Goal: Transaction & Acquisition: Purchase product/service

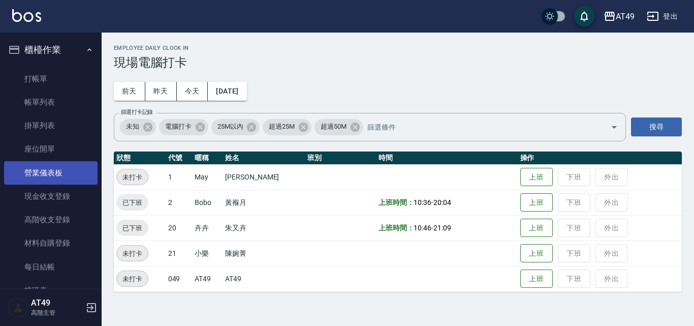
click at [67, 82] on link "打帳單" at bounding box center [50, 78] width 93 height 23
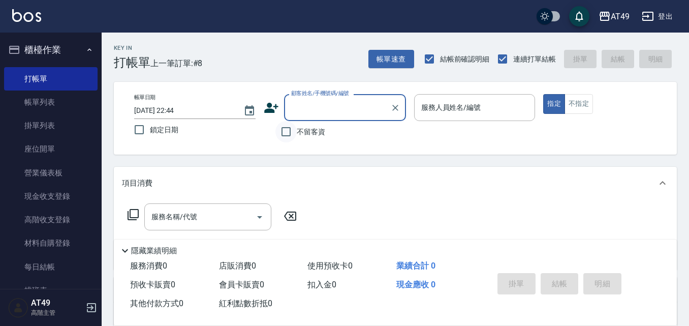
click at [288, 130] on input "不留客資" at bounding box center [285, 131] width 21 height 21
checkbox input "true"
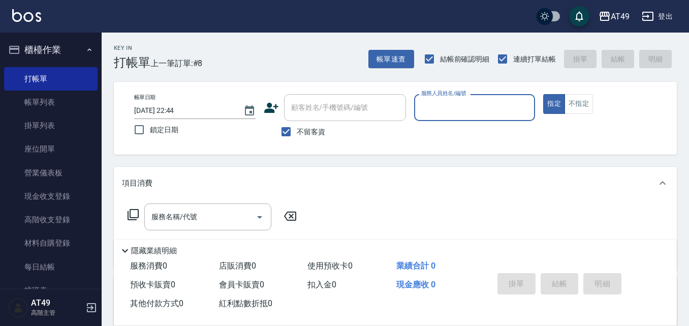
click at [441, 99] on input "服務人員姓名/編號" at bounding box center [475, 108] width 112 height 18
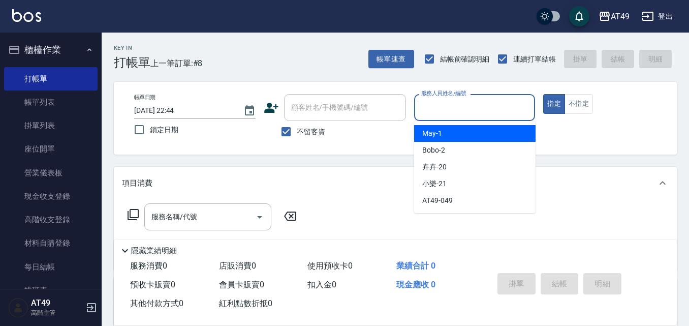
click at [459, 134] on div "May -1" at bounding box center [474, 133] width 121 height 17
type input "May-1"
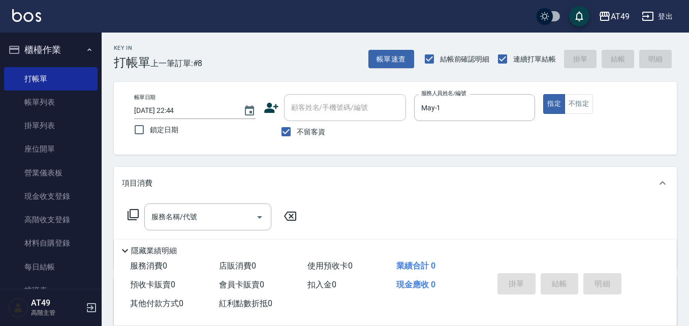
click at [136, 215] on icon at bounding box center [133, 214] width 12 height 12
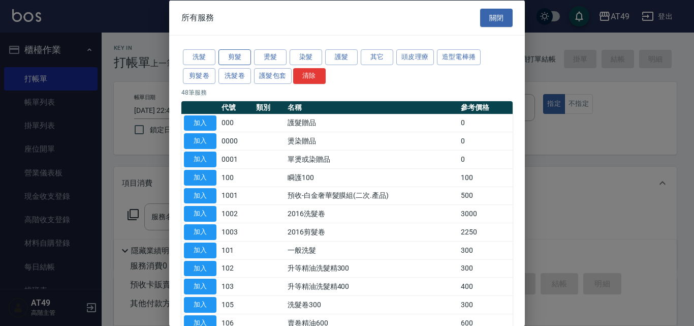
click at [230, 61] on button "剪髮" at bounding box center [235, 57] width 33 height 16
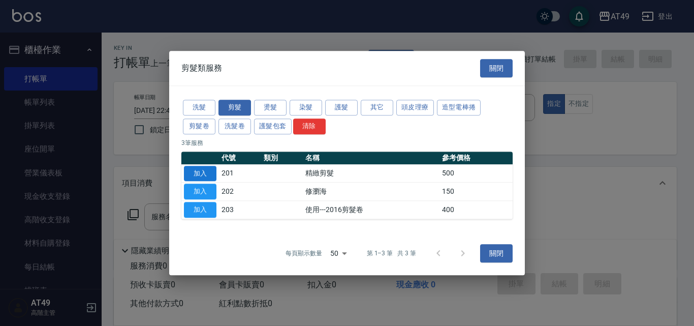
click at [193, 172] on button "加入" at bounding box center [200, 174] width 33 height 16
type input "精緻剪髮(201)"
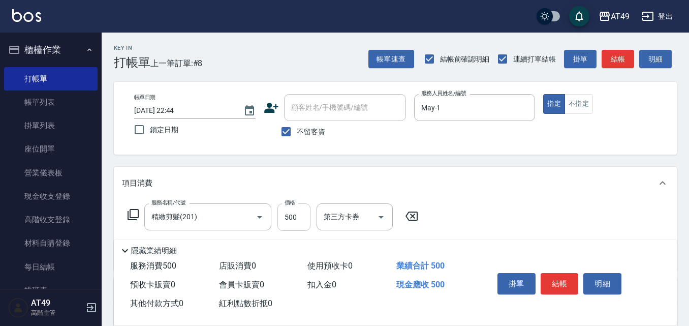
click at [291, 217] on input "500" at bounding box center [293, 216] width 33 height 27
type input "450"
click at [560, 277] on button "結帳" at bounding box center [560, 283] width 38 height 21
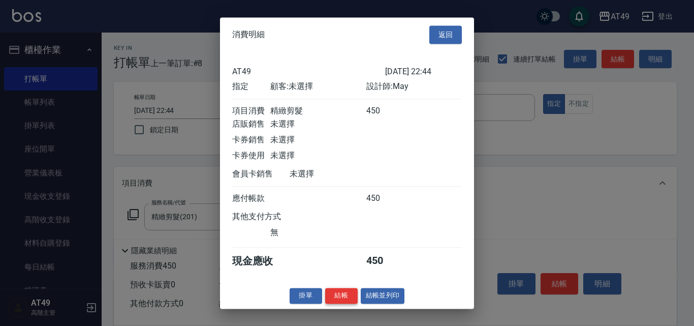
click at [336, 303] on button "結帳" at bounding box center [341, 296] width 33 height 16
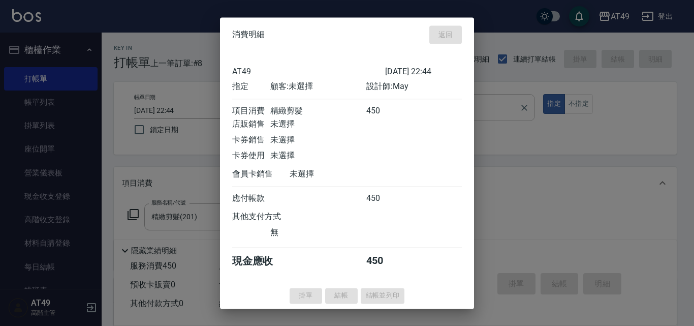
type input "[DATE] 22:50"
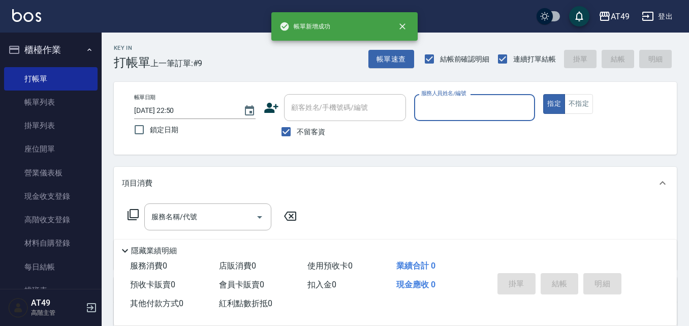
click at [447, 111] on input "服務人員姓名/編號" at bounding box center [475, 108] width 112 height 18
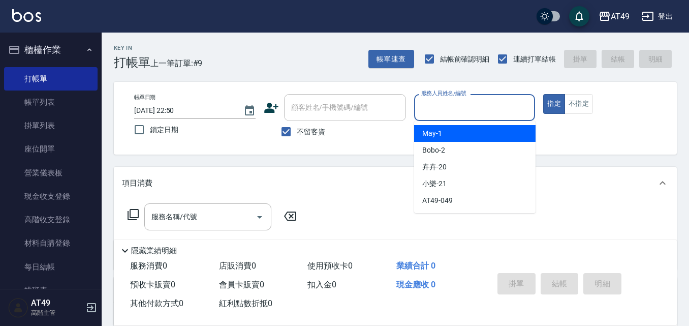
click at [459, 132] on div "May -1" at bounding box center [474, 133] width 121 height 17
type input "May-1"
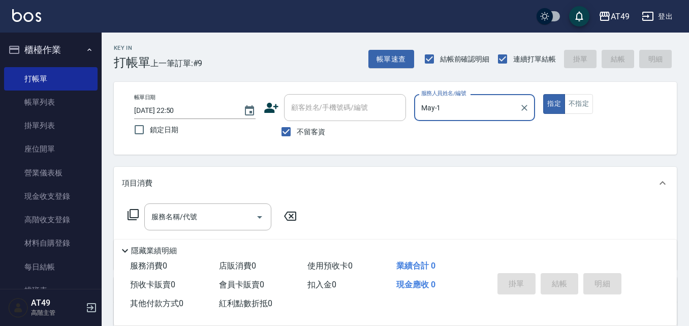
click at [131, 216] on icon at bounding box center [133, 214] width 12 height 12
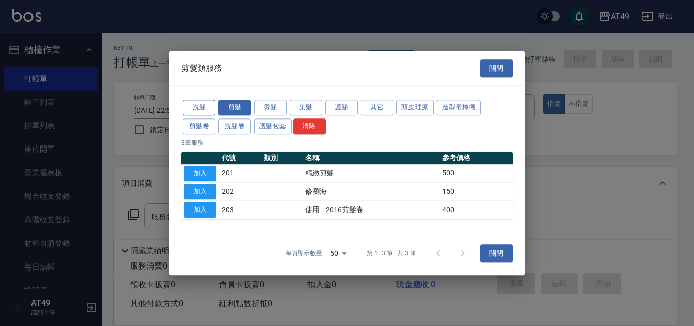
click at [204, 109] on button "洗髮" at bounding box center [199, 108] width 33 height 16
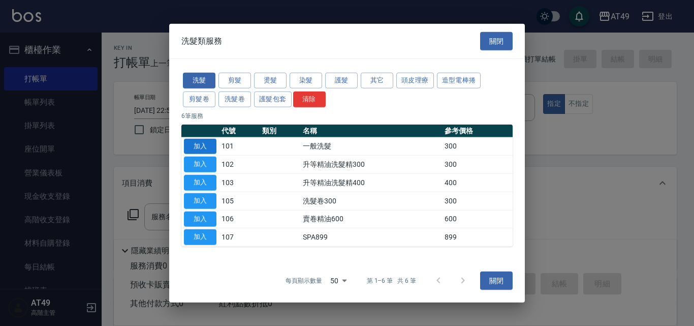
click at [208, 149] on button "加入" at bounding box center [200, 146] width 33 height 16
type input "一般洗髮(101)"
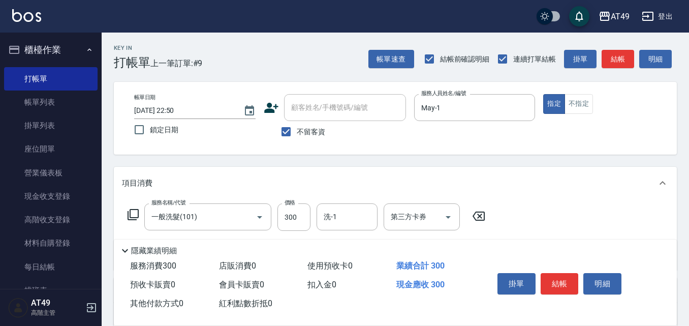
click at [133, 215] on icon at bounding box center [133, 214] width 12 height 12
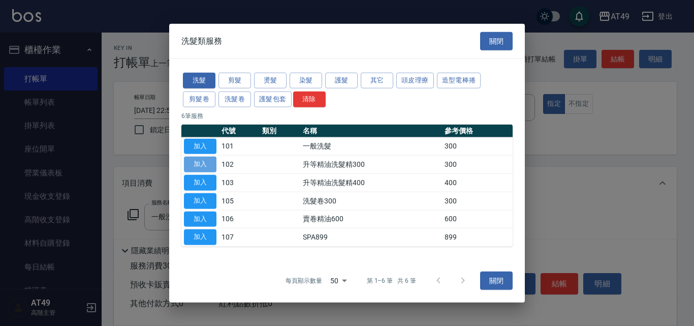
click at [213, 163] on button "加入" at bounding box center [200, 165] width 33 height 16
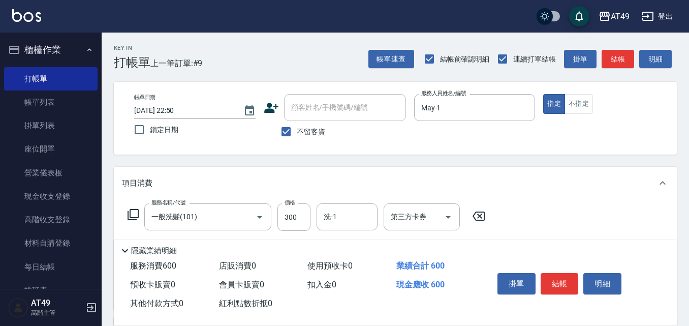
click at [135, 213] on icon at bounding box center [133, 214] width 12 height 12
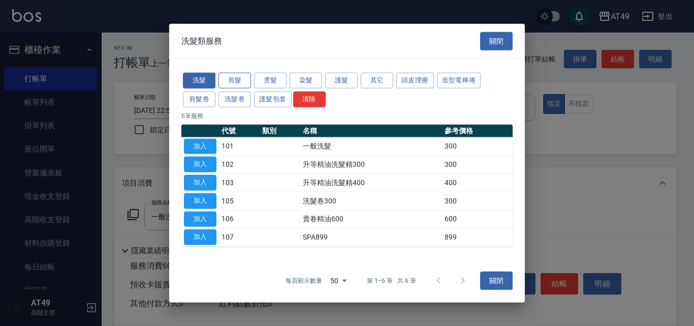
click at [237, 81] on button "剪髮" at bounding box center [235, 81] width 33 height 16
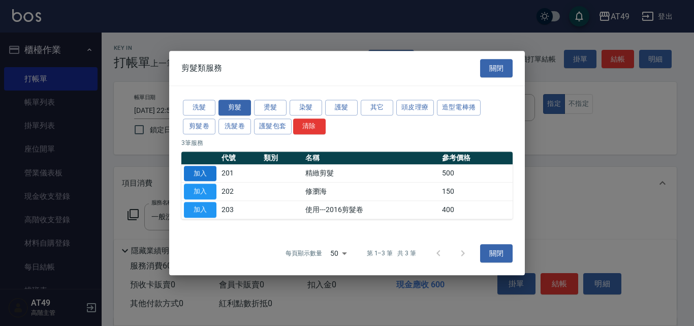
click at [190, 168] on button "加入" at bounding box center [200, 174] width 33 height 16
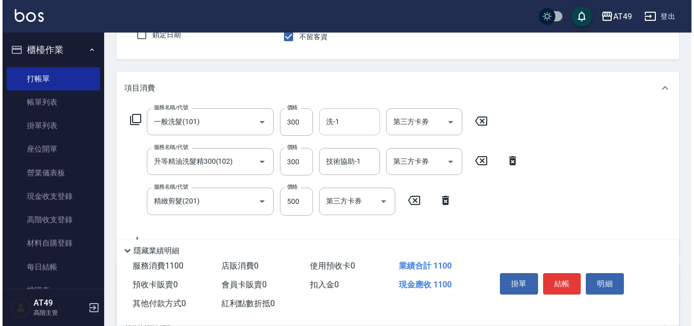
scroll to position [152, 0]
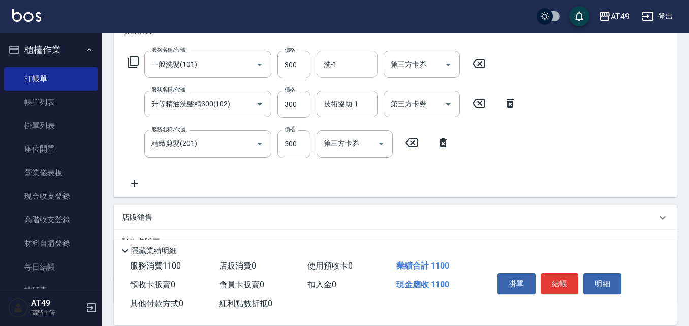
click at [348, 66] on input "洗-1" at bounding box center [347, 64] width 52 height 18
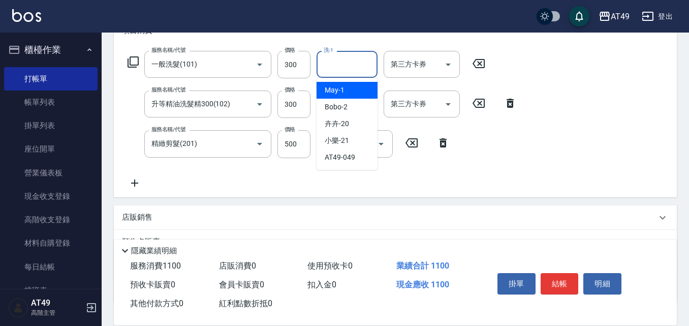
click at [358, 89] on div "May -1" at bounding box center [347, 90] width 61 height 17
type input "May-1"
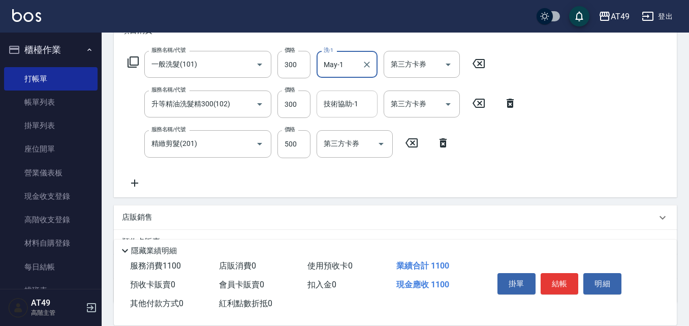
click at [338, 104] on div "技術協助-1 技術協助-1" at bounding box center [347, 103] width 61 height 27
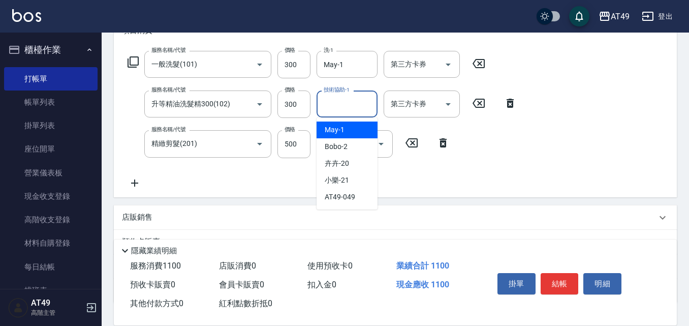
click at [353, 131] on div "May -1" at bounding box center [347, 129] width 61 height 17
type input "May-1"
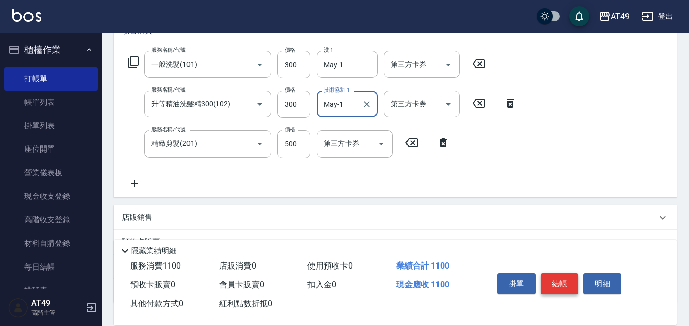
click at [568, 277] on button "結帳" at bounding box center [560, 283] width 38 height 21
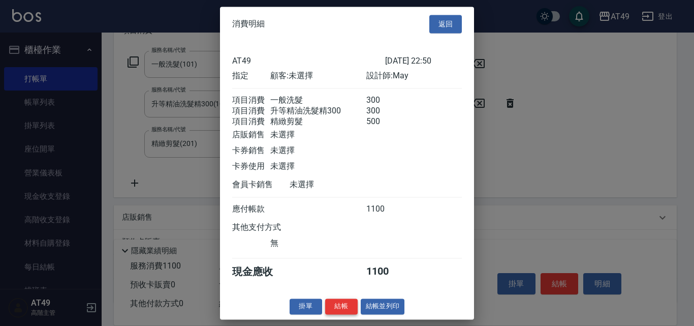
click at [355, 314] on button "結帳" at bounding box center [341, 306] width 33 height 16
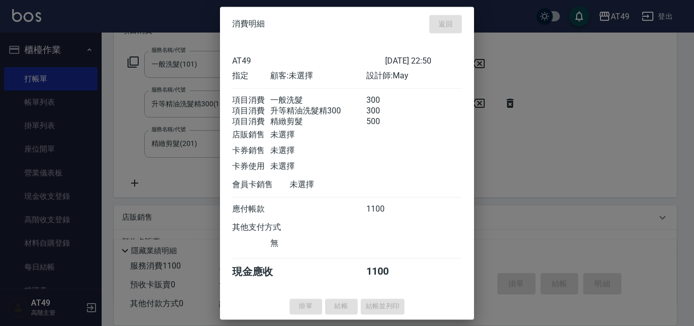
type input "[DATE] 22:51"
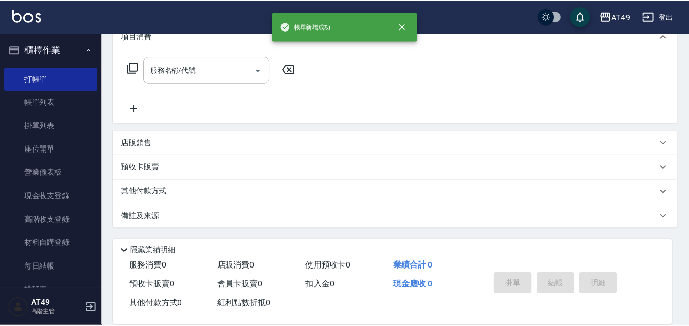
scroll to position [0, 0]
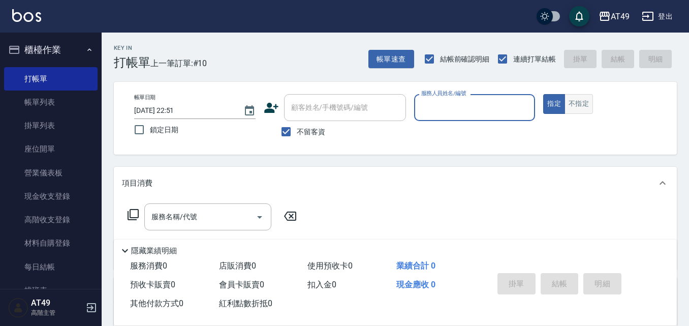
click at [571, 104] on button "不指定" at bounding box center [579, 104] width 28 height 20
click at [484, 98] on div "服務人員姓名/編號" at bounding box center [474, 107] width 121 height 27
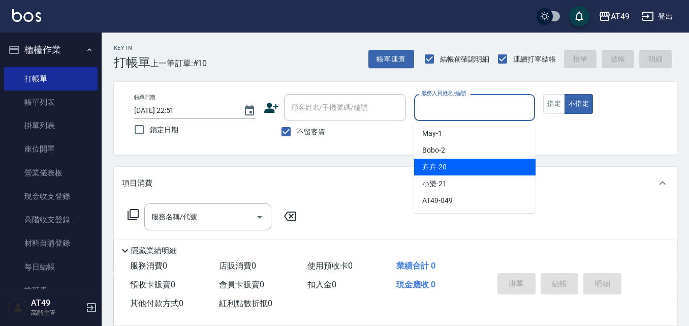
click at [439, 171] on span "卉卉 -20" at bounding box center [434, 167] width 24 height 11
type input "卉卉-20"
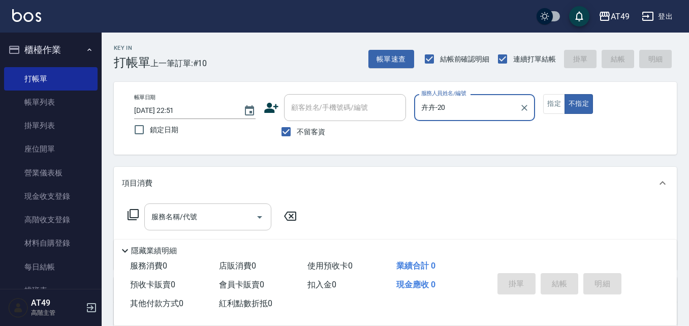
click at [236, 212] on input "服務名稱/代號" at bounding box center [200, 217] width 103 height 18
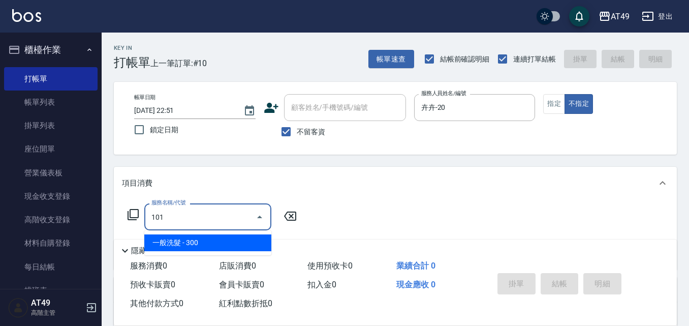
click at [186, 245] on span "一般洗髮 - 300" at bounding box center [207, 242] width 127 height 17
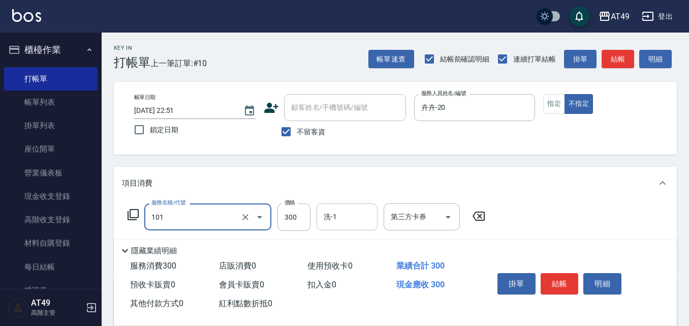
type input "一般洗髮(101)"
click at [324, 220] on input "洗-1" at bounding box center [347, 217] width 52 height 18
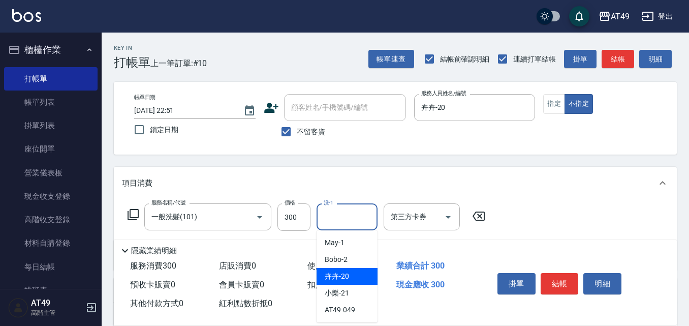
click at [335, 277] on span "卉卉 -20" at bounding box center [337, 276] width 24 height 11
type input "卉卉-20"
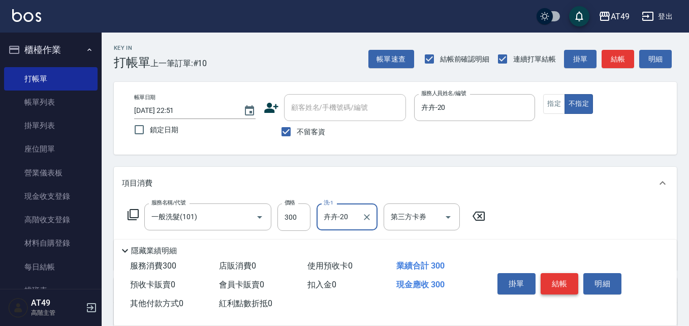
click at [559, 279] on button "結帳" at bounding box center [560, 283] width 38 height 21
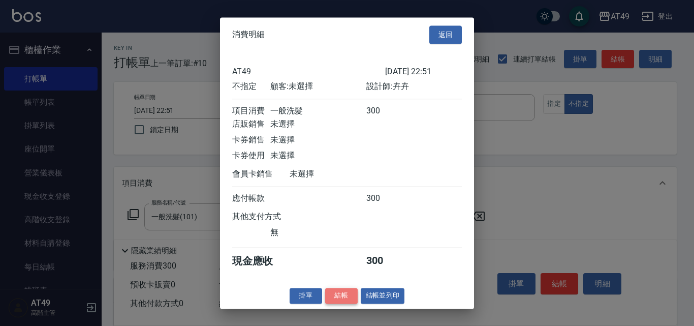
click at [337, 298] on button "結帳" at bounding box center [341, 296] width 33 height 16
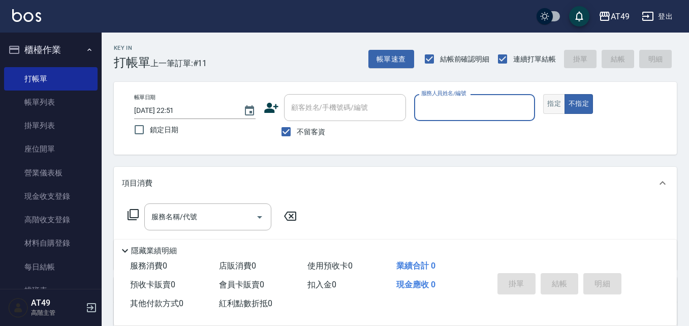
click at [553, 111] on button "指定" at bounding box center [554, 104] width 22 height 20
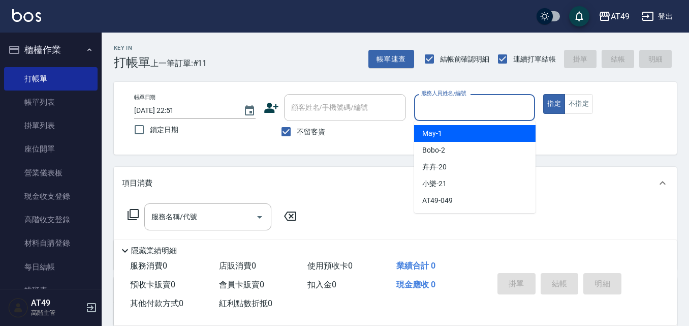
click at [453, 112] on input "服務人員姓名/編號" at bounding box center [475, 108] width 112 height 18
click at [459, 131] on div "May -1" at bounding box center [474, 133] width 121 height 17
type input "May-1"
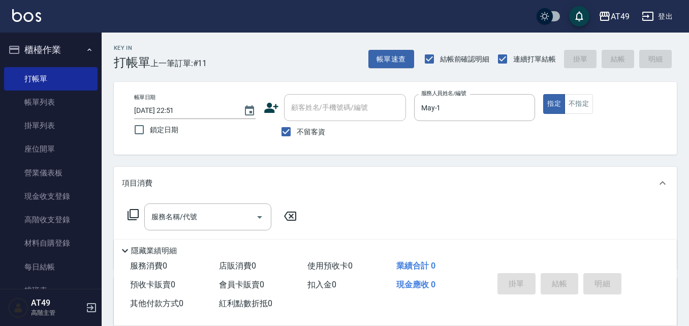
click at [139, 213] on icon at bounding box center [133, 214] width 11 height 11
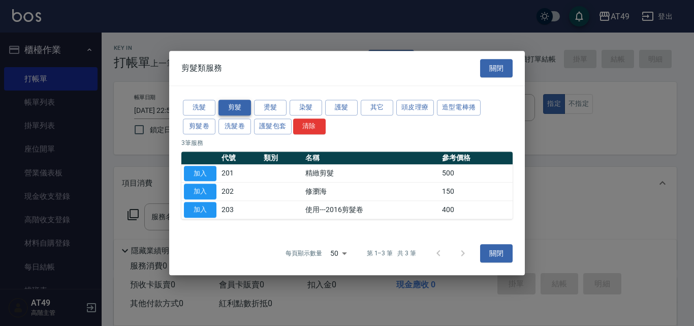
click at [230, 110] on button "剪髮" at bounding box center [235, 108] width 33 height 16
click at [196, 194] on button "加入" at bounding box center [200, 192] width 33 height 16
type input "修瀏海(202)"
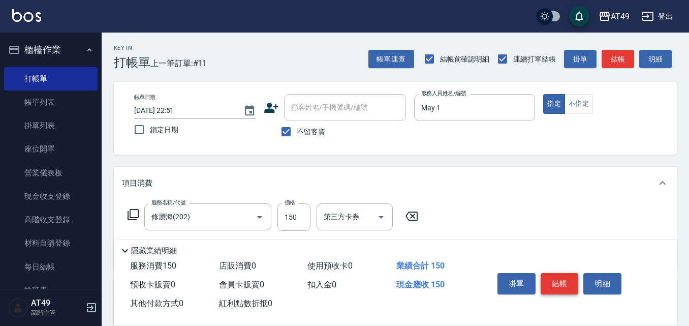
click at [561, 279] on button "結帳" at bounding box center [560, 283] width 38 height 21
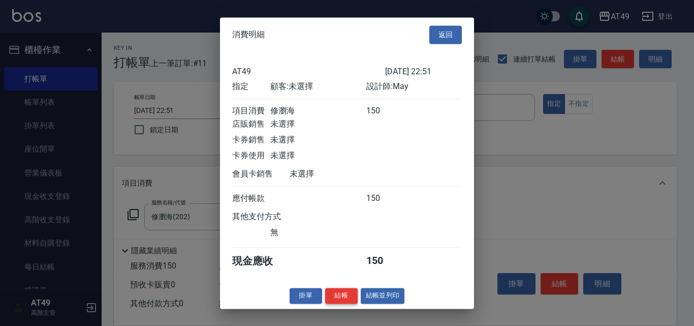
click at [352, 303] on button "結帳" at bounding box center [341, 296] width 33 height 16
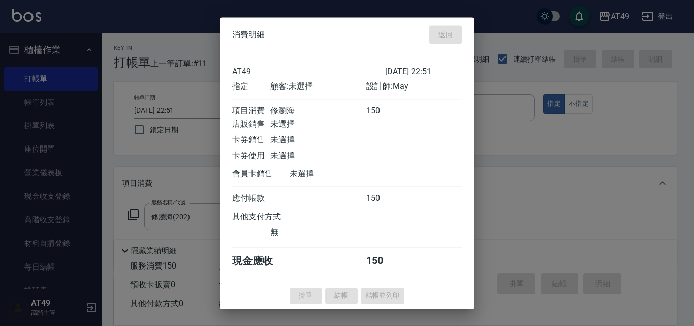
type input "[DATE] 22:54"
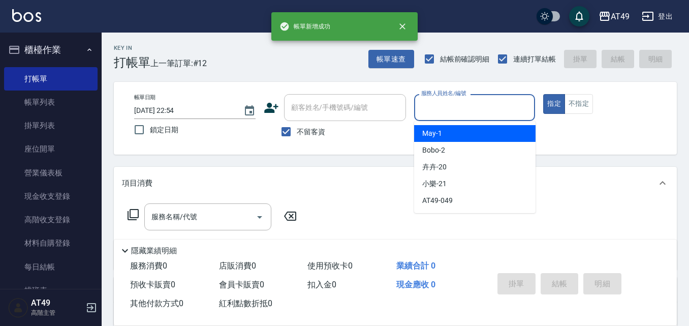
click at [440, 107] on input "服務人員姓名/編號" at bounding box center [475, 108] width 112 height 18
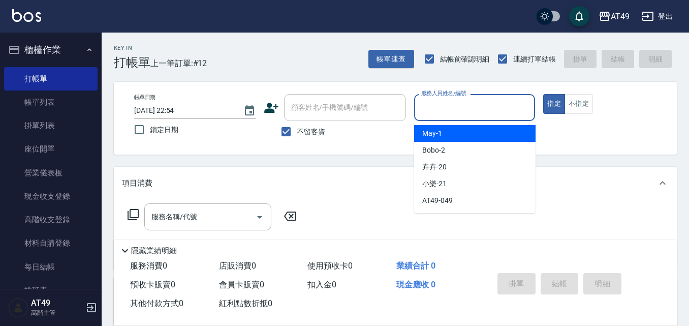
click at [449, 135] on div "May -1" at bounding box center [474, 133] width 121 height 17
type input "May-1"
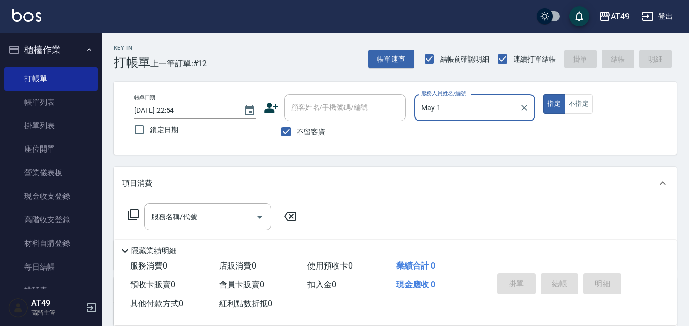
click at [132, 214] on icon at bounding box center [133, 214] width 12 height 12
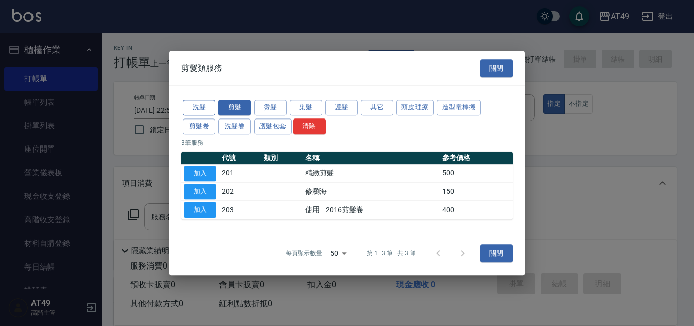
click at [206, 109] on button "洗髮" at bounding box center [199, 108] width 33 height 16
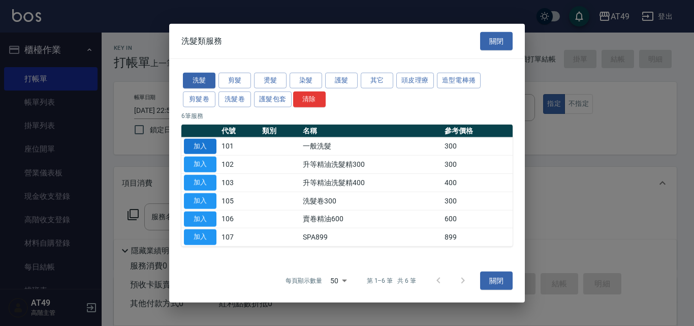
click at [198, 143] on button "加入" at bounding box center [200, 146] width 33 height 16
type input "一般洗髮(101)"
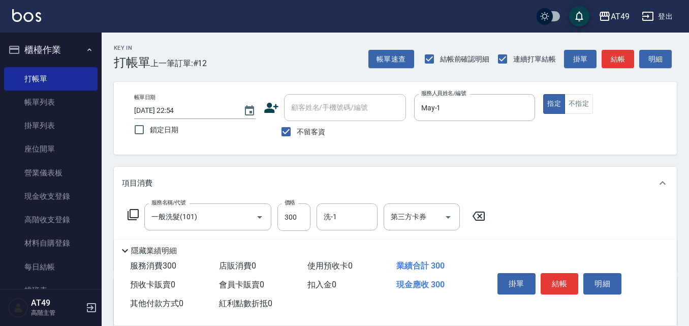
click at [135, 214] on icon at bounding box center [133, 214] width 12 height 12
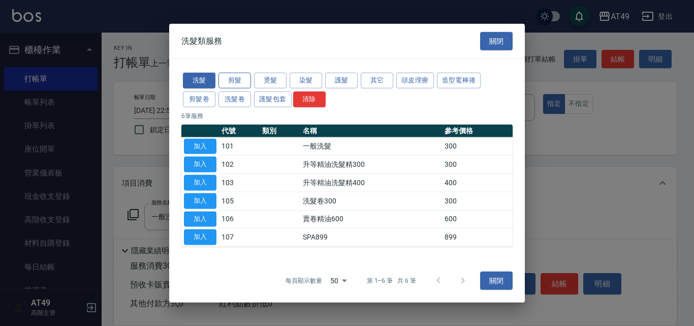
click at [241, 81] on button "剪髮" at bounding box center [235, 81] width 33 height 16
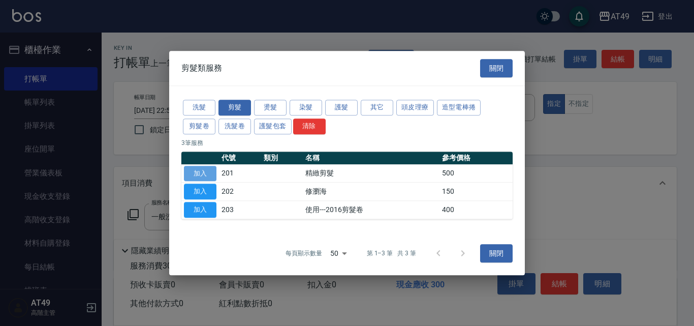
click at [209, 177] on button "加入" at bounding box center [200, 174] width 33 height 16
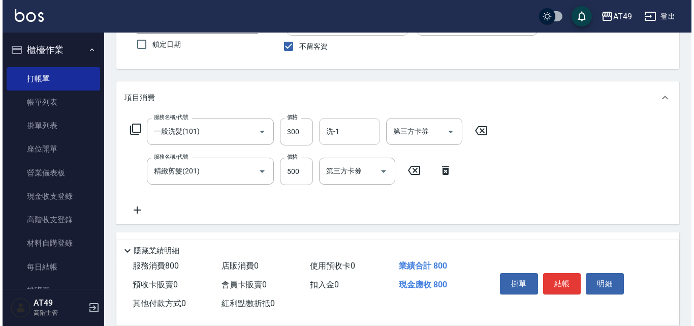
scroll to position [102, 0]
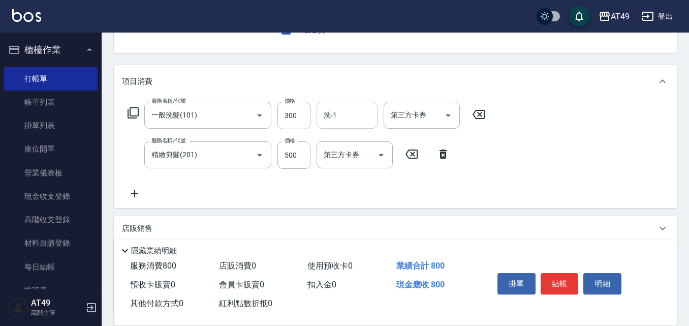
click at [347, 117] on input "洗-1" at bounding box center [347, 115] width 52 height 18
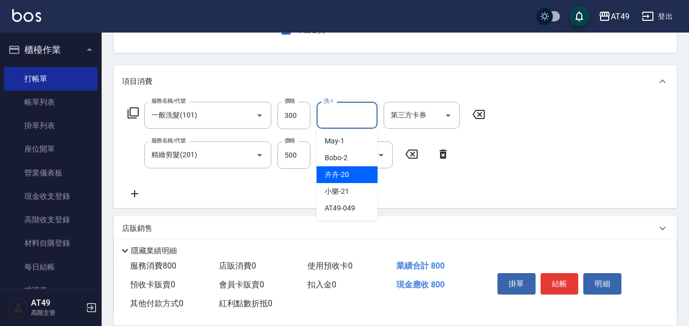
click at [348, 172] on span "卉卉 -20" at bounding box center [337, 174] width 24 height 11
type input "卉卉-20"
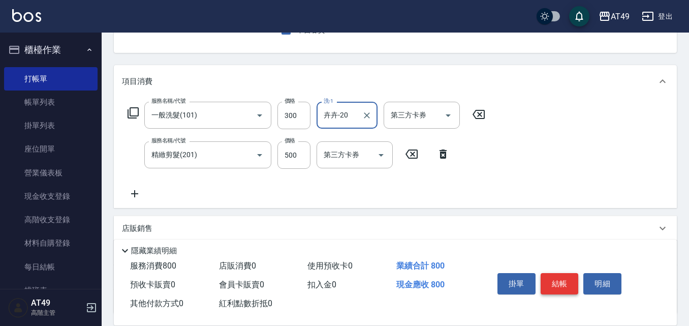
click at [562, 276] on button "結帳" at bounding box center [560, 283] width 38 height 21
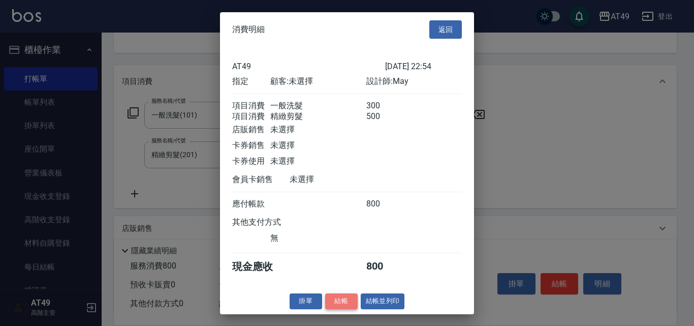
click at [352, 308] on button "結帳" at bounding box center [341, 301] width 33 height 16
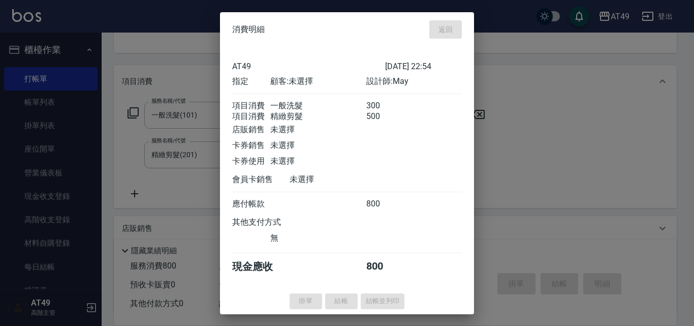
type input "[DATE] 22:57"
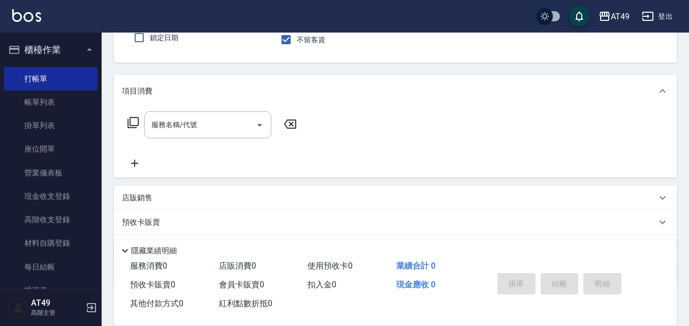
scroll to position [0, 0]
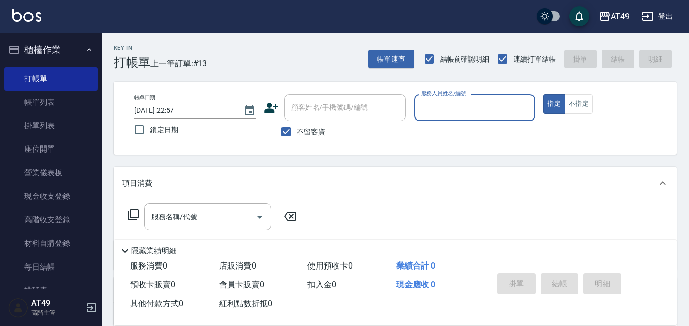
click at [434, 113] on input "服務人員姓名/編號" at bounding box center [475, 108] width 112 height 18
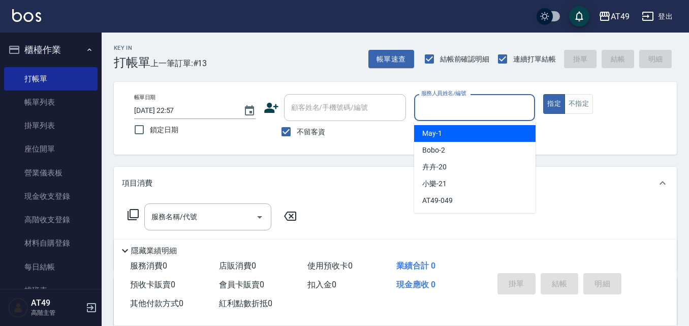
click at [448, 130] on div "May -1" at bounding box center [474, 133] width 121 height 17
type input "May-1"
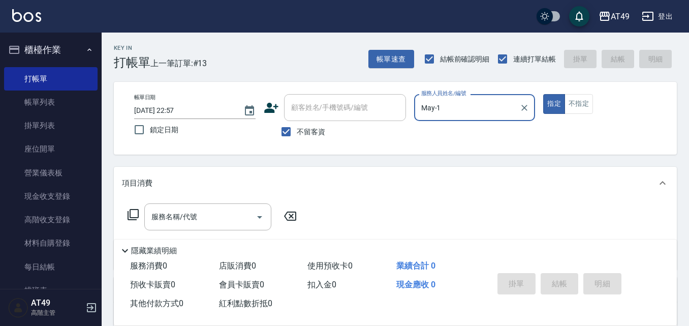
click at [134, 216] on icon at bounding box center [133, 214] width 12 height 12
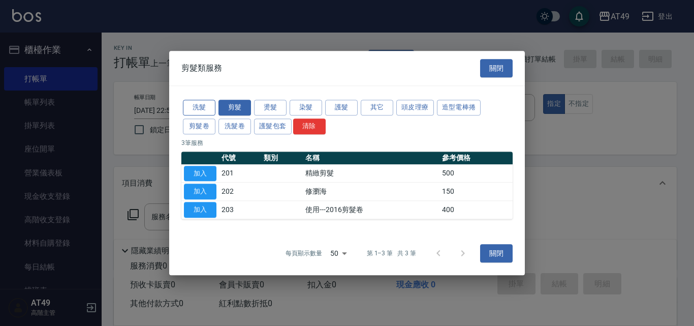
click at [201, 107] on button "洗髮" at bounding box center [199, 108] width 33 height 16
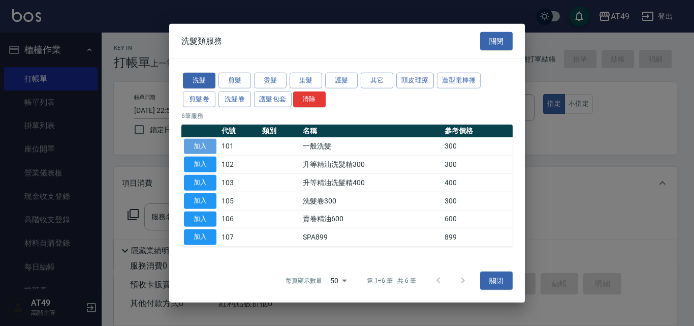
click at [202, 145] on button "加入" at bounding box center [200, 146] width 33 height 16
type input "一般洗髮(101)"
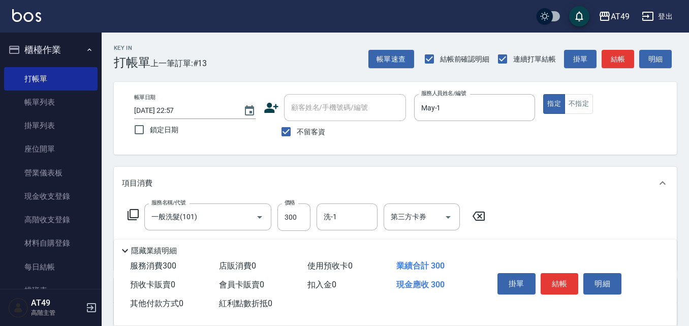
click at [136, 214] on icon at bounding box center [133, 214] width 12 height 12
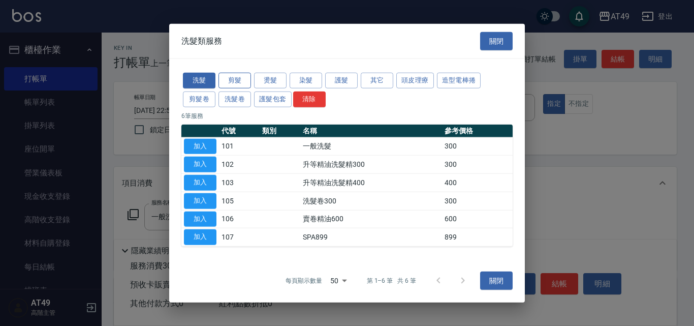
click at [228, 81] on button "剪髮" at bounding box center [235, 81] width 33 height 16
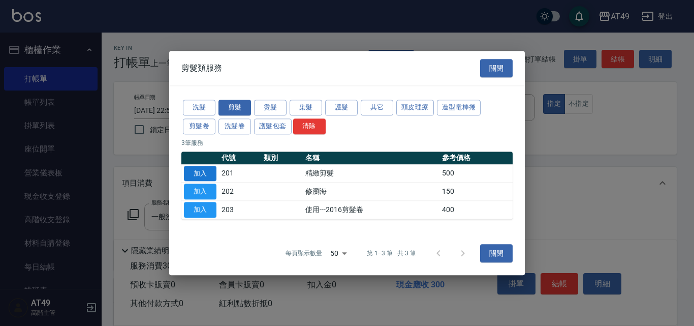
click at [197, 174] on button "加入" at bounding box center [200, 174] width 33 height 16
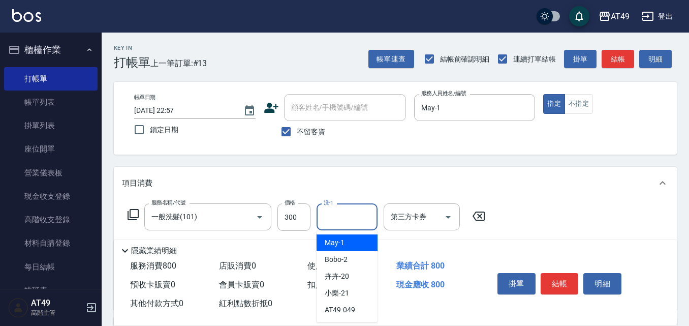
click at [332, 217] on div "洗-1 洗-1" at bounding box center [347, 216] width 61 height 27
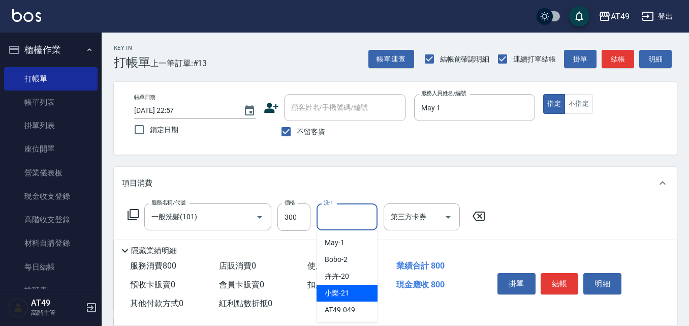
click at [343, 289] on span "小樂 -21" at bounding box center [337, 293] width 24 height 11
type input "小樂-21"
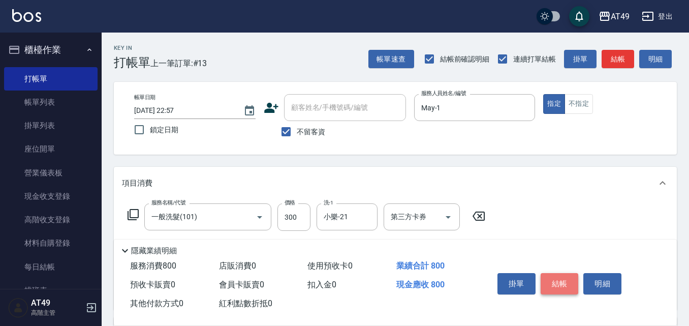
click at [558, 278] on button "結帳" at bounding box center [560, 283] width 38 height 21
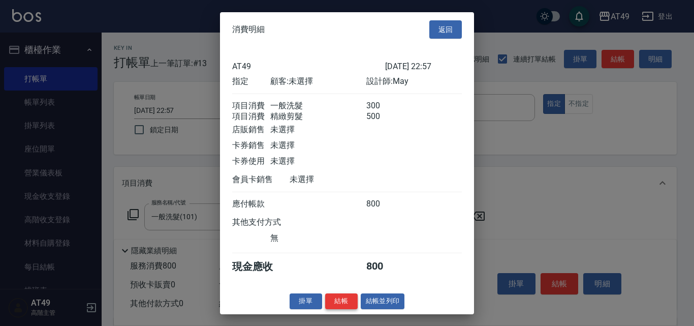
click at [340, 305] on button "結帳" at bounding box center [341, 301] width 33 height 16
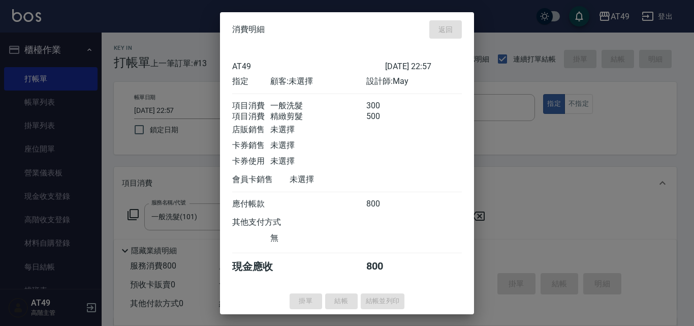
type input "[DATE] 22:58"
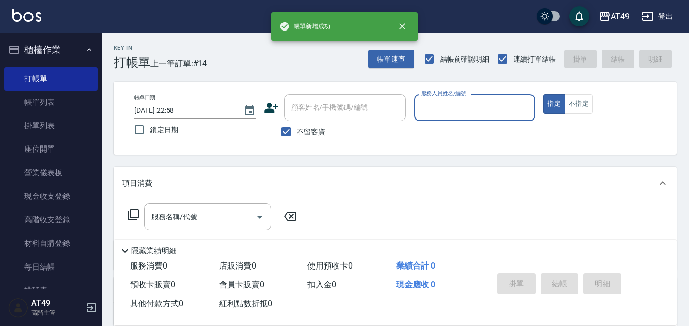
click at [430, 116] on input "服務人員姓名/編號" at bounding box center [475, 108] width 112 height 18
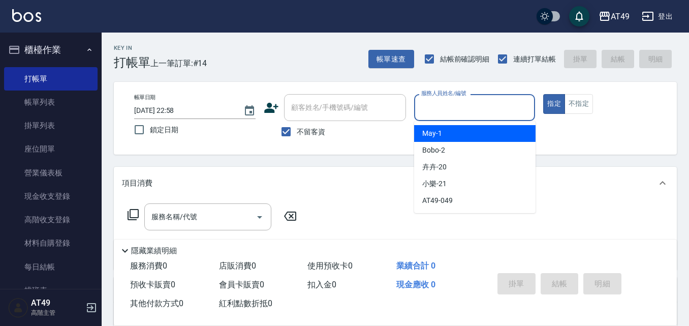
click at [458, 133] on div "May -1" at bounding box center [474, 133] width 121 height 17
type input "May-1"
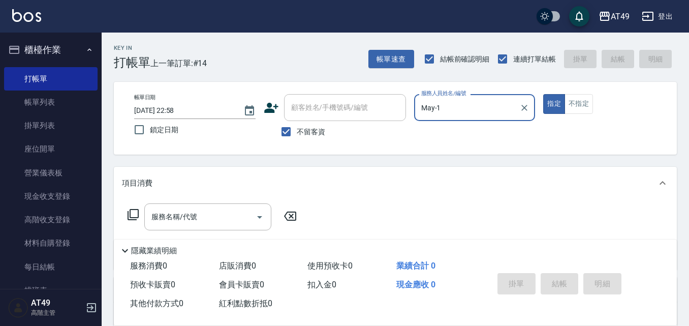
click at [132, 218] on icon at bounding box center [133, 214] width 11 height 11
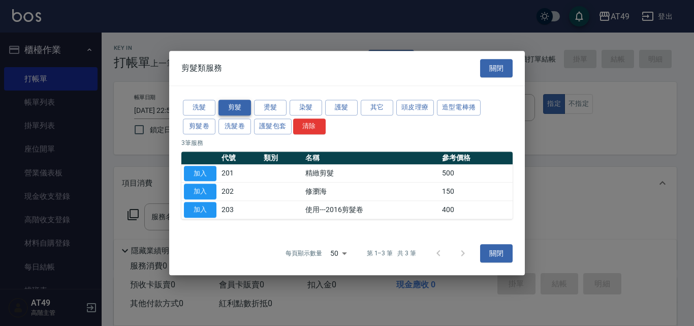
click at [228, 108] on button "剪髮" at bounding box center [235, 108] width 33 height 16
click at [211, 170] on button "加入" at bounding box center [200, 174] width 33 height 16
type input "精緻剪髮(201)"
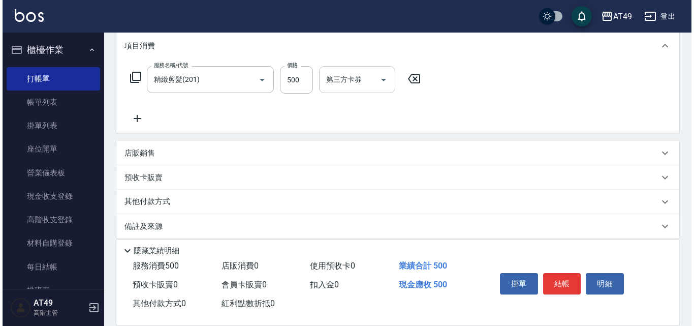
scroll to position [147, 0]
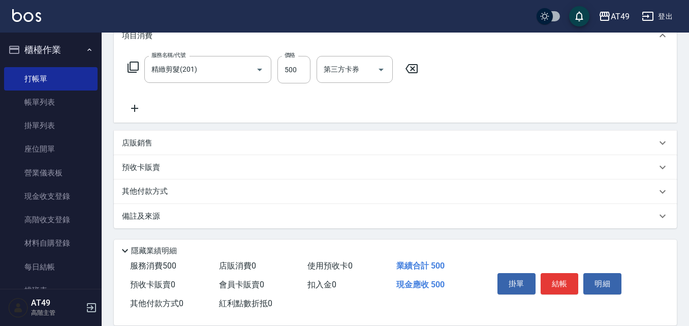
click at [129, 69] on icon at bounding box center [133, 66] width 11 height 11
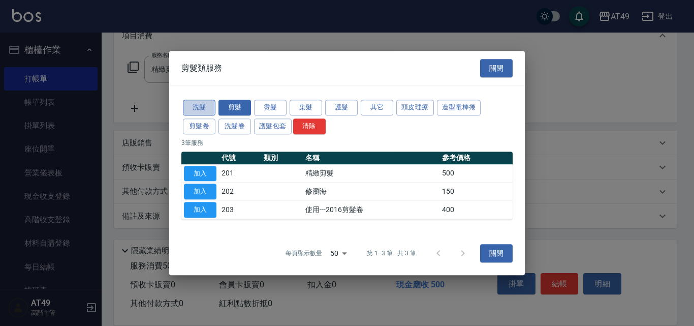
click at [203, 106] on button "洗髮" at bounding box center [199, 108] width 33 height 16
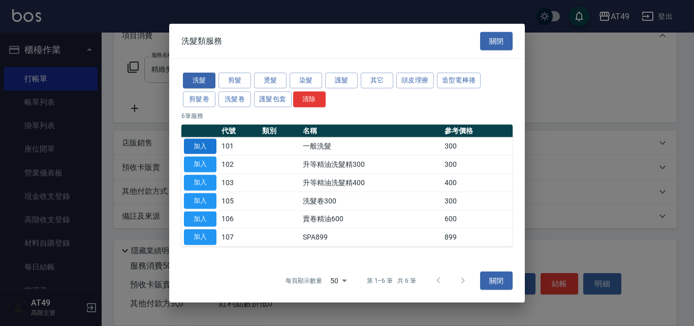
click at [196, 141] on button "加入" at bounding box center [200, 146] width 33 height 16
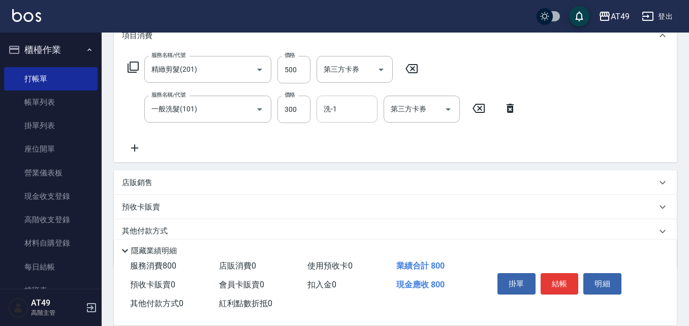
click at [334, 113] on div "洗-1 洗-1" at bounding box center [347, 109] width 61 height 27
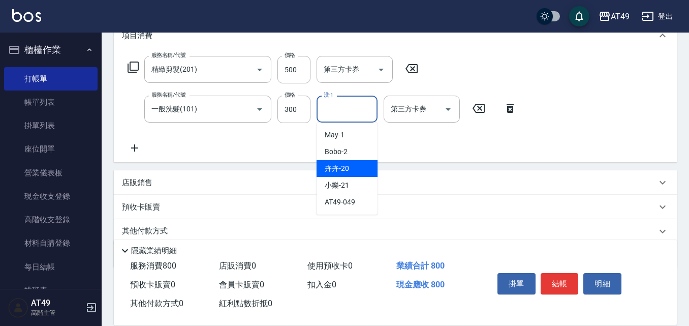
click at [359, 169] on div "卉卉 -20" at bounding box center [347, 168] width 61 height 17
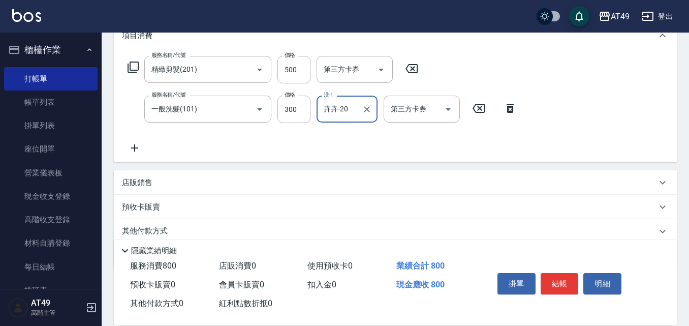
type input "卉卉-20"
click at [547, 283] on button "結帳" at bounding box center [560, 283] width 38 height 21
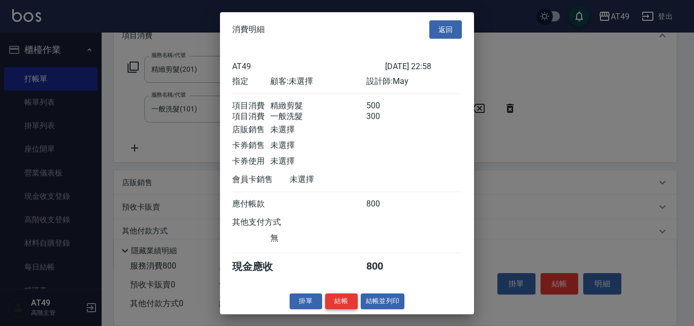
click at [333, 309] on button "結帳" at bounding box center [341, 301] width 33 height 16
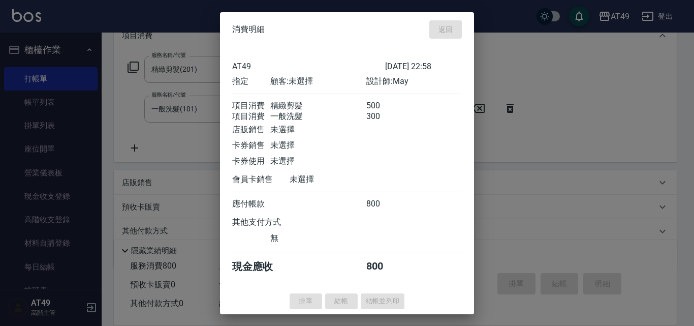
type input "[DATE] 23:00"
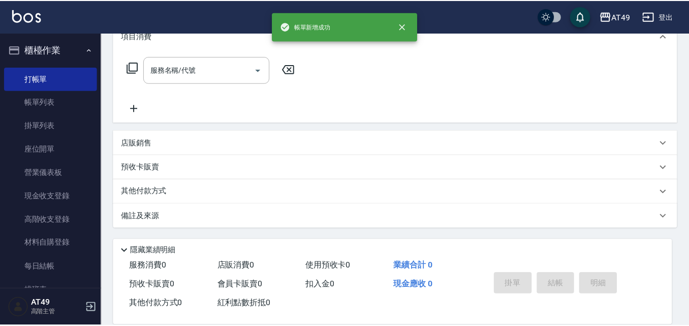
scroll to position [0, 0]
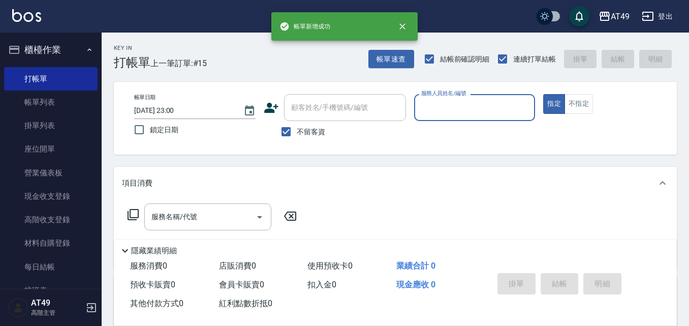
click at [442, 104] on input "服務人員姓名/編號" at bounding box center [475, 108] width 112 height 18
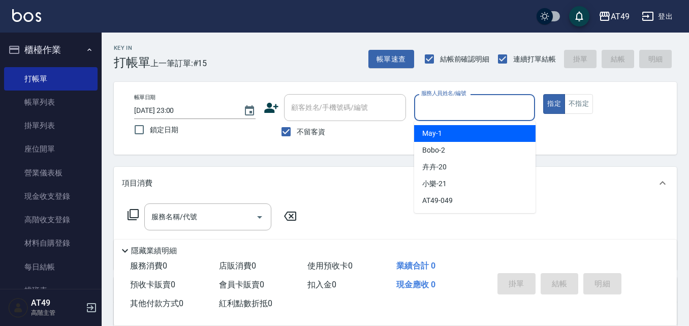
click at [453, 134] on div "May -1" at bounding box center [474, 133] width 121 height 17
type input "May-1"
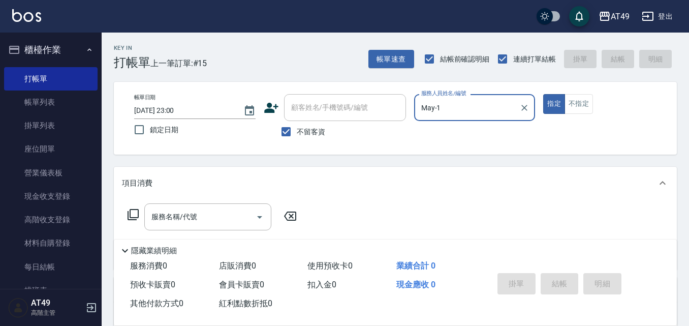
click at [133, 213] on icon at bounding box center [133, 214] width 12 height 12
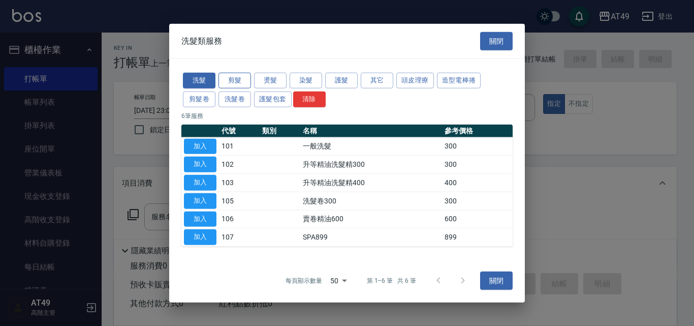
click at [241, 82] on button "剪髮" at bounding box center [235, 81] width 33 height 16
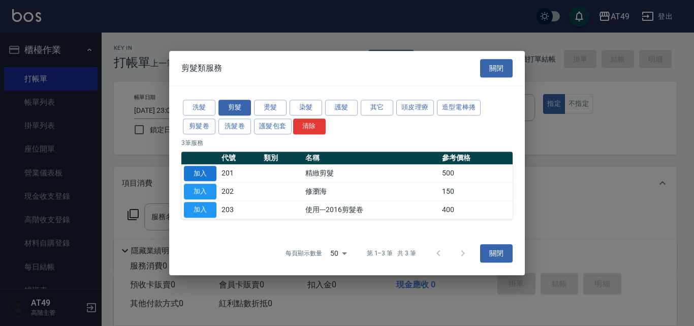
click at [204, 175] on button "加入" at bounding box center [200, 174] width 33 height 16
type input "精緻剪髮(201)"
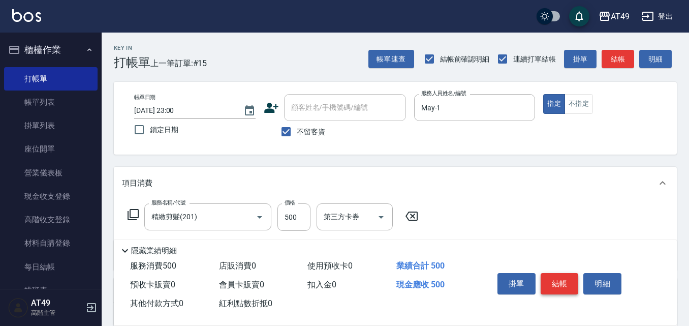
click at [563, 285] on button "結帳" at bounding box center [560, 283] width 38 height 21
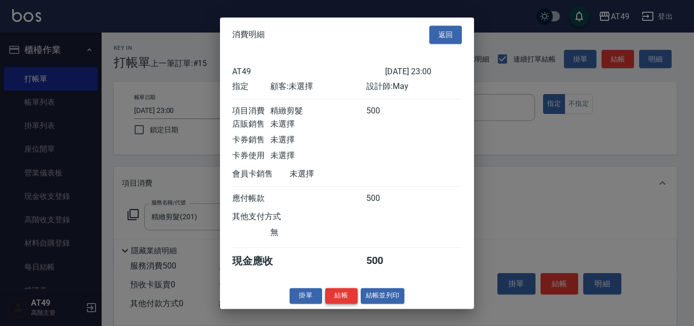
click at [329, 303] on button "結帳" at bounding box center [341, 296] width 33 height 16
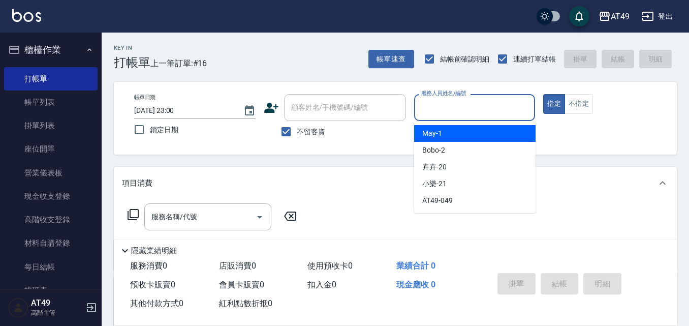
click at [434, 114] on input "服務人員姓名/編號" at bounding box center [475, 108] width 112 height 18
click at [428, 130] on span "May -1" at bounding box center [432, 133] width 20 height 11
type input "May-1"
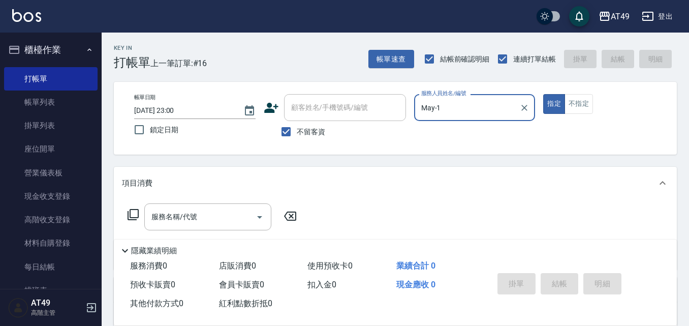
click at [130, 211] on icon at bounding box center [133, 214] width 11 height 11
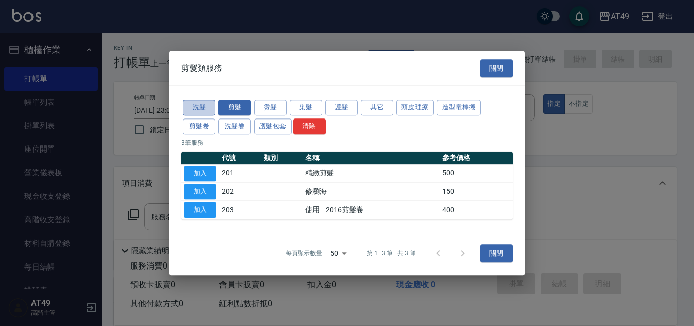
click at [208, 102] on button "洗髮" at bounding box center [199, 108] width 33 height 16
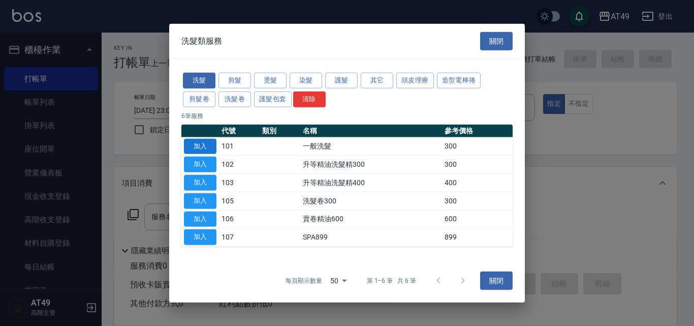
click at [197, 146] on button "加入" at bounding box center [200, 146] width 33 height 16
type input "一般洗髮(101)"
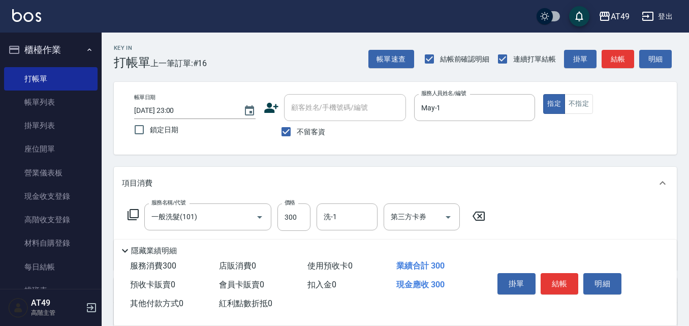
click at [134, 211] on icon at bounding box center [133, 214] width 12 height 12
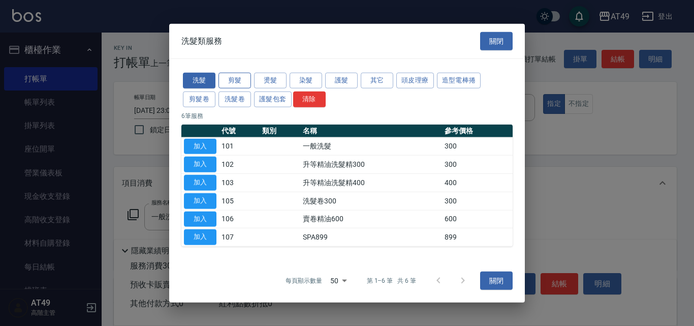
click at [232, 80] on button "剪髮" at bounding box center [235, 81] width 33 height 16
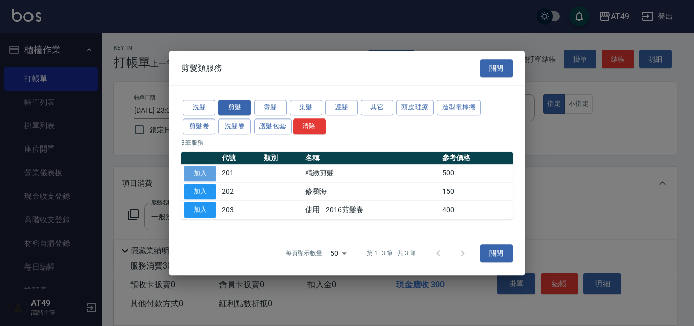
click at [203, 169] on button "加入" at bounding box center [200, 174] width 33 height 16
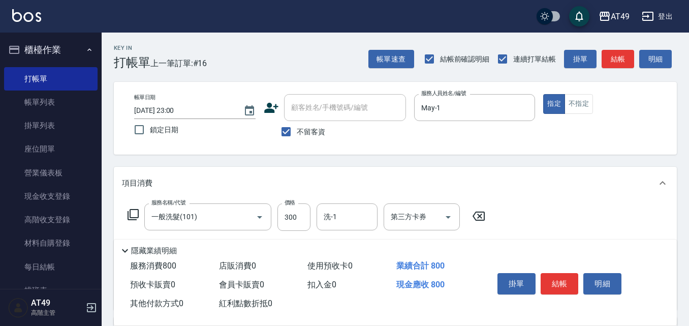
click at [131, 215] on icon at bounding box center [133, 214] width 11 height 11
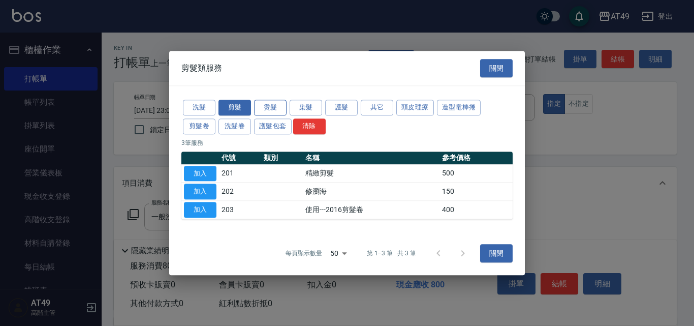
click at [279, 111] on button "燙髮" at bounding box center [270, 108] width 33 height 16
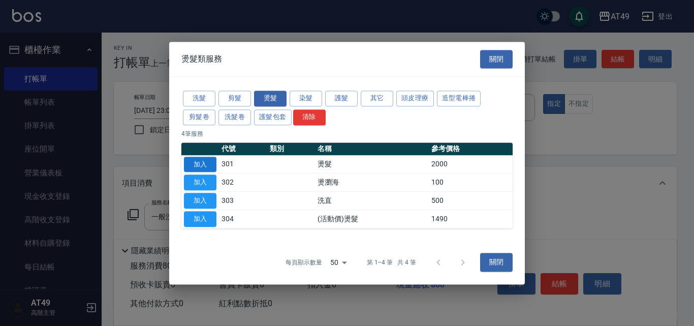
click at [205, 165] on button "加入" at bounding box center [200, 165] width 33 height 16
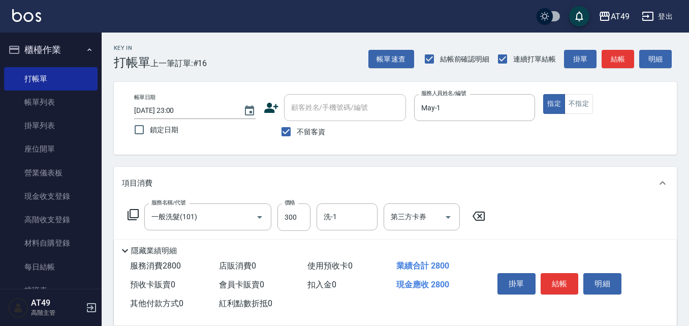
click at [137, 212] on icon at bounding box center [133, 214] width 12 height 12
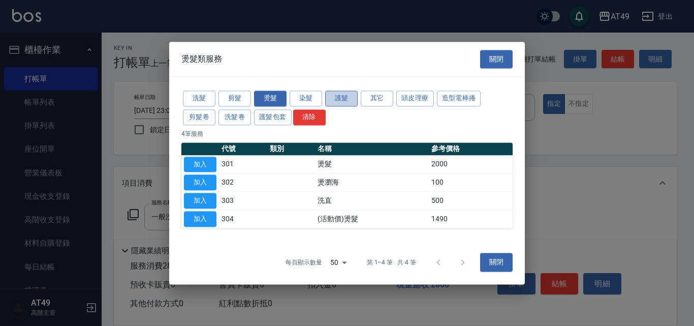
click at [346, 99] on button "護髮" at bounding box center [341, 98] width 33 height 16
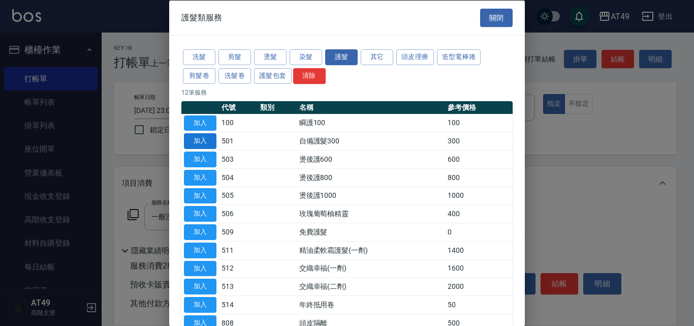
click at [209, 139] on button "加入" at bounding box center [200, 141] width 33 height 16
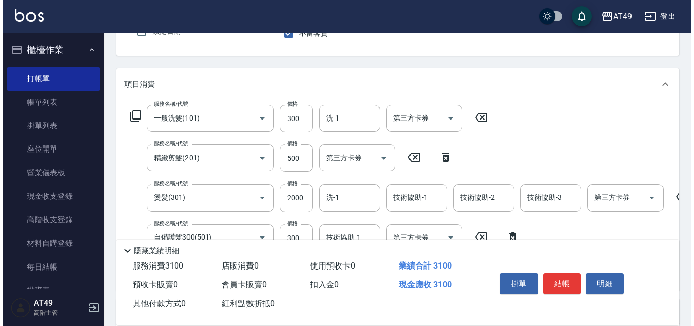
scroll to position [152, 0]
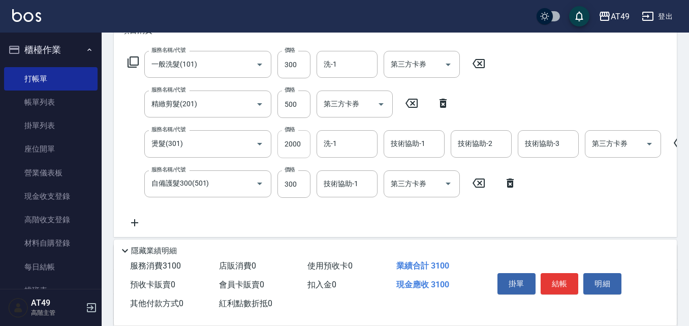
click at [295, 147] on input "2000" at bounding box center [293, 143] width 33 height 27
type input "2900"
click at [345, 63] on input "洗-1" at bounding box center [347, 64] width 52 height 18
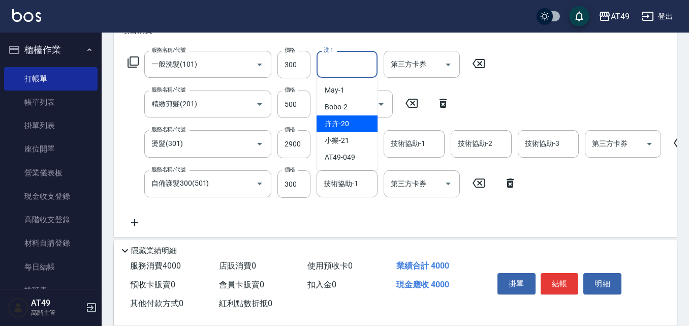
click at [353, 122] on div "卉卉 -20" at bounding box center [347, 123] width 61 height 17
type input "卉卉-20"
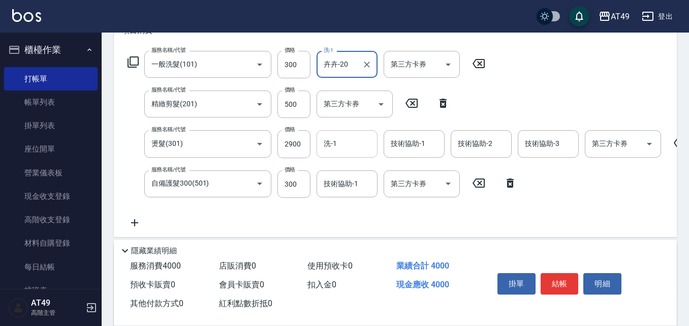
click at [341, 140] on input "洗-1" at bounding box center [347, 144] width 52 height 18
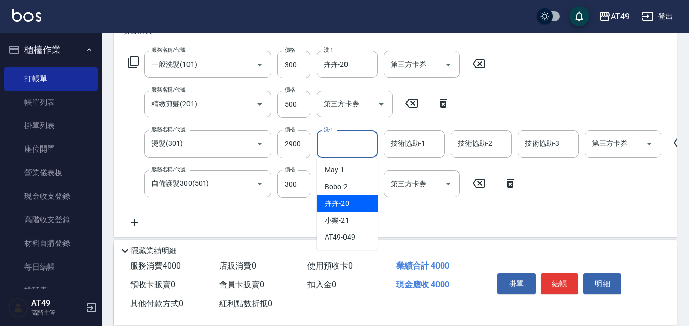
click at [356, 205] on div "卉卉 -20" at bounding box center [347, 203] width 61 height 17
type input "卉卉-20"
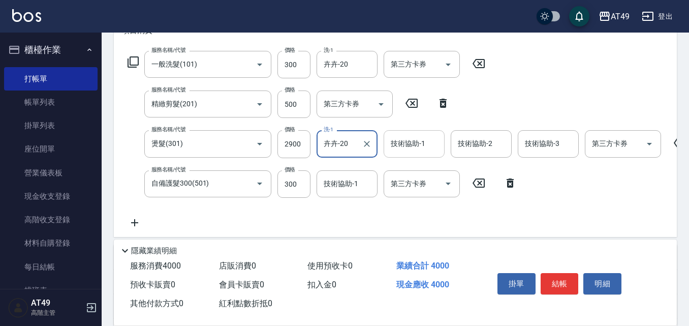
click at [409, 142] on div "技術協助-1 技術協助-1" at bounding box center [414, 143] width 61 height 27
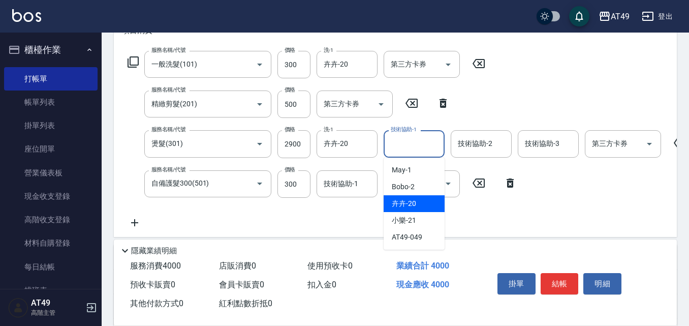
click at [423, 199] on div "卉卉 -20" at bounding box center [414, 203] width 61 height 17
type input "卉卉-20"
click at [466, 145] on div "技術協助-2 技術協助-2" at bounding box center [481, 143] width 61 height 27
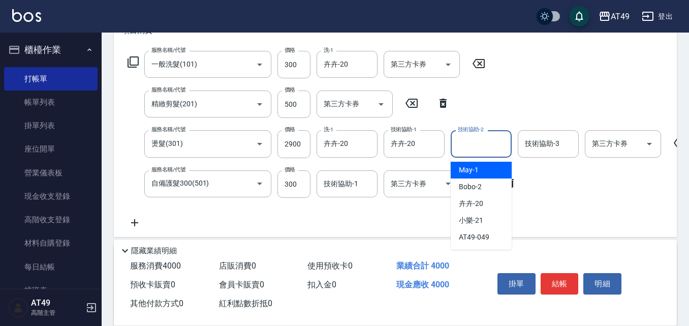
click at [483, 172] on div "May -1" at bounding box center [481, 170] width 61 height 17
type input "May-1"
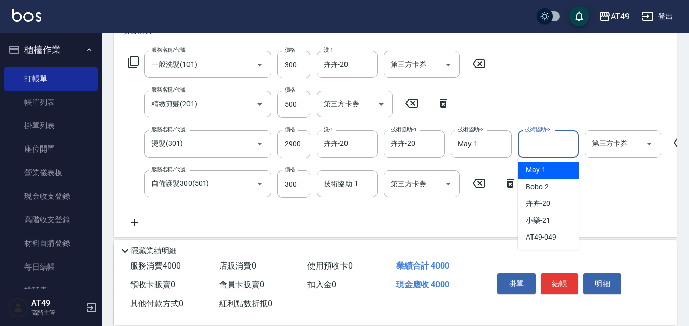
click at [555, 138] on div "技術協助-3 技術協助-3" at bounding box center [548, 143] width 61 height 27
click at [548, 172] on div "May -1" at bounding box center [548, 170] width 61 height 17
type input "May-1"
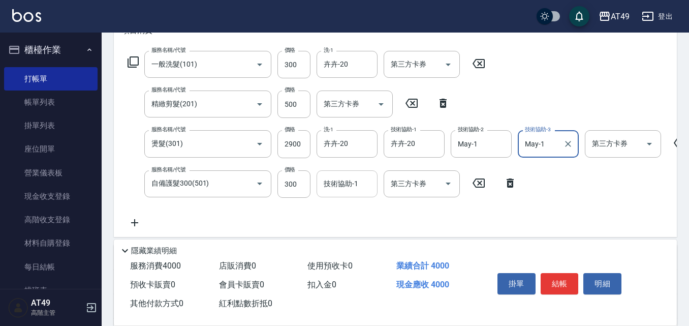
click at [344, 185] on div "技術協助-1 技術協助-1" at bounding box center [347, 183] width 61 height 27
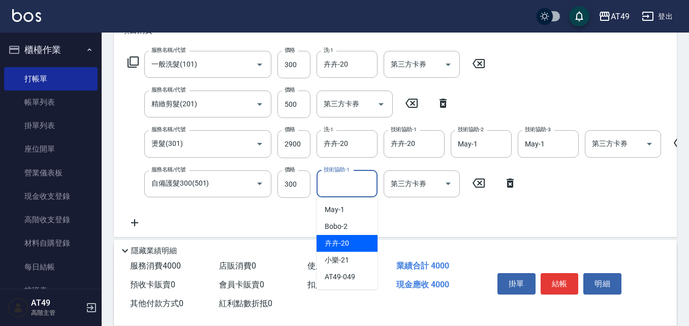
click at [350, 241] on div "卉卉 -20" at bounding box center [347, 243] width 61 height 17
type input "卉卉-20"
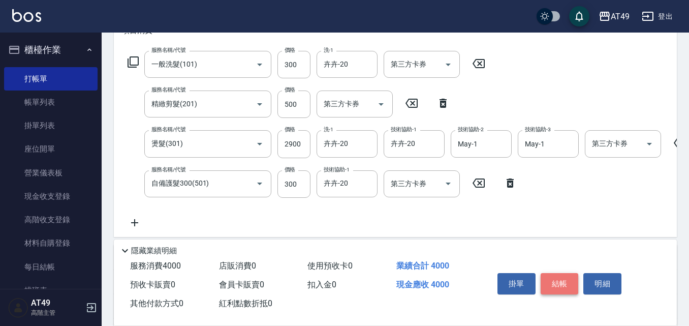
click at [557, 283] on button "結帳" at bounding box center [560, 283] width 38 height 21
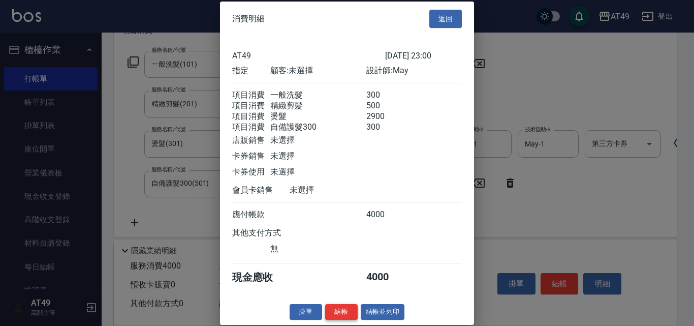
scroll to position [17, 0]
click at [344, 308] on button "結帳" at bounding box center [341, 312] width 33 height 16
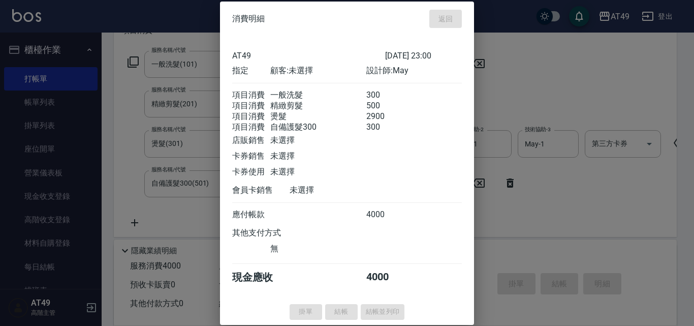
type input "[DATE] 23:01"
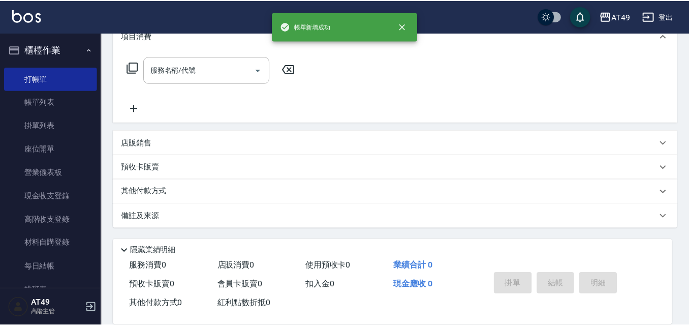
scroll to position [0, 0]
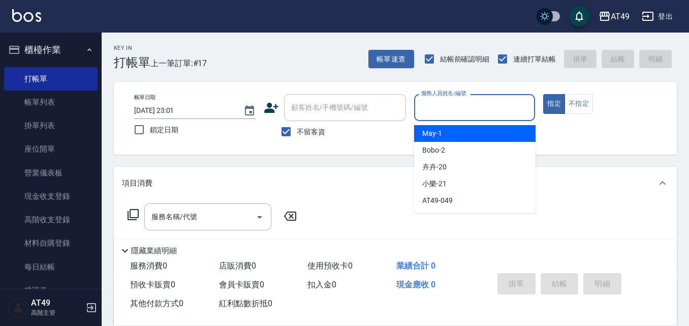
click at [428, 113] on input "服務人員姓名/編號" at bounding box center [475, 108] width 112 height 18
click at [469, 137] on div "May -1" at bounding box center [474, 133] width 121 height 17
type input "May-1"
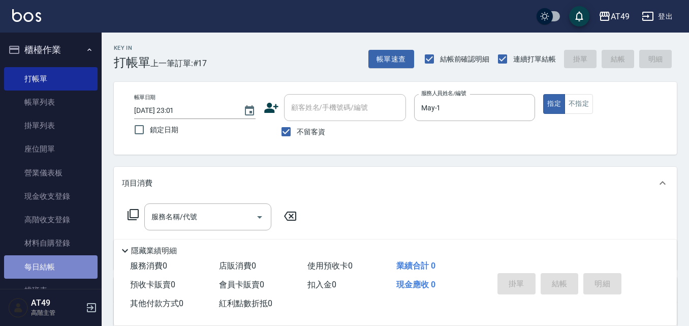
click at [57, 269] on link "每日結帳" at bounding box center [50, 266] width 93 height 23
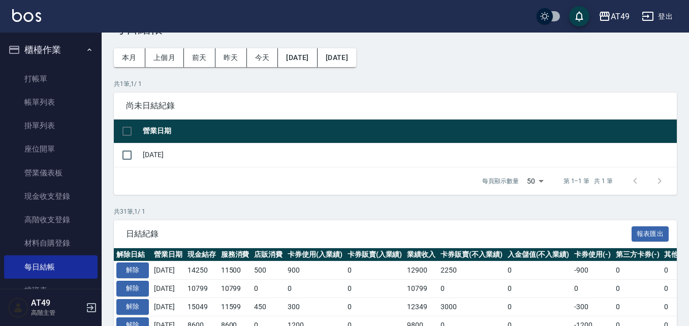
scroll to position [102, 0]
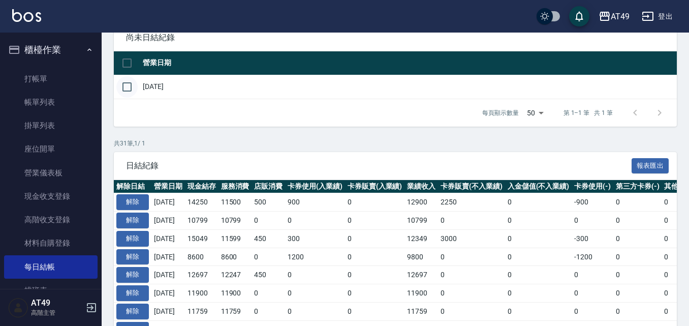
click at [134, 90] on input "checkbox" at bounding box center [126, 86] width 21 height 21
checkbox input "true"
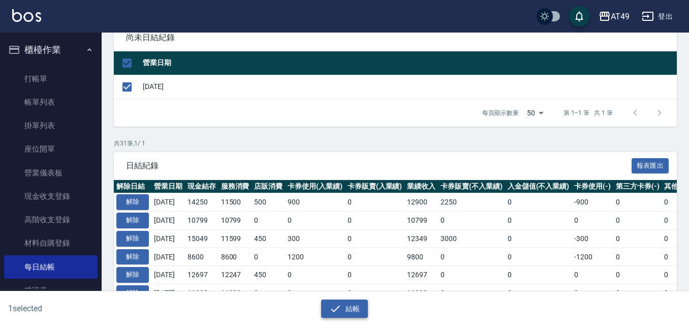
click at [335, 305] on icon "button" at bounding box center [335, 308] width 12 height 12
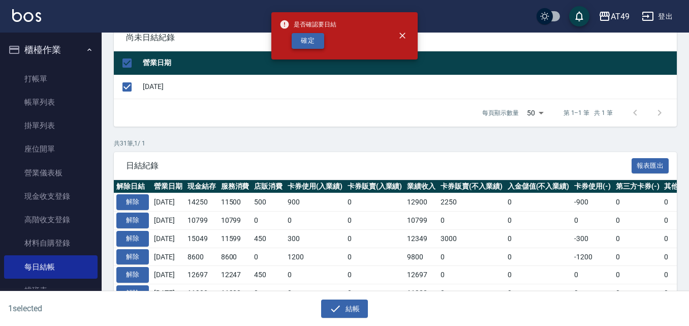
click at [301, 40] on button "確定" at bounding box center [308, 41] width 33 height 16
checkbox input "false"
